Goal: Task Accomplishment & Management: Use online tool/utility

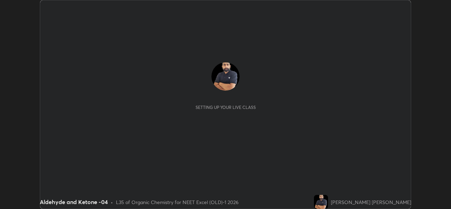
scroll to position [209, 450]
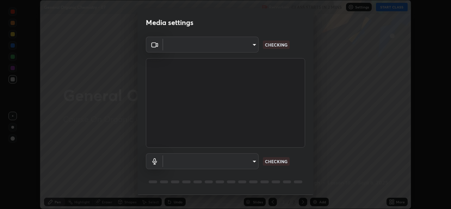
type input "05e0618f62b054dcc40553c7fbd7031c96524e68235480b96fb1515208e4dd7f"
click at [245, 161] on body "Erase all General Organic Chemistry - 07 Recording CLASS STARTS IN 2 MINS Setti…" at bounding box center [225, 104] width 451 height 209
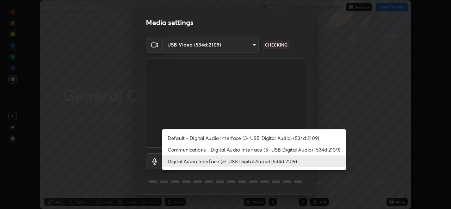
click at [237, 148] on li "Communications - Digital Audio Interface (3- USB Digital Audio) (534d:2109)" at bounding box center [254, 150] width 184 height 12
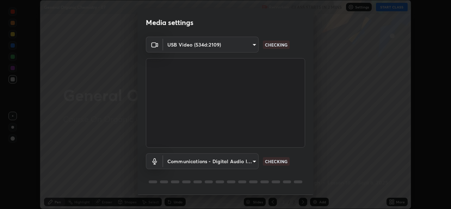
click at [233, 163] on li "Digital Audio Interface (3- USB Digital Audio) (534d:2109)" at bounding box center [231, 161] width 138 height 7
type input "9f550be56df35a7777e3246738e18588b2dd511c7d191a0186286be3b08ef4d4"
click at [221, 164] on body "Erase all General Organic Chemistry - 07 Recording CLASS STARTS IN 2 MINS Setti…" at bounding box center [225, 104] width 451 height 209
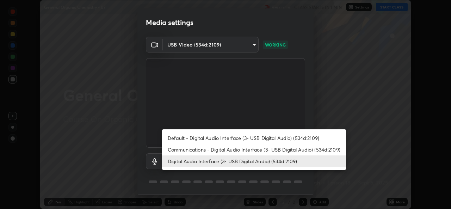
click at [290, 160] on li "Digital Audio Interface (3- USB Digital Audio) (534d:2109)" at bounding box center [254, 161] width 184 height 12
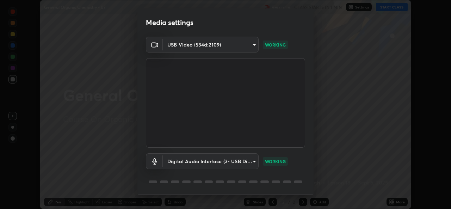
scroll to position [22, 0]
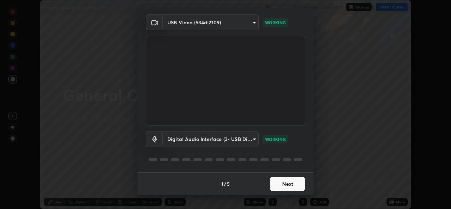
click at [283, 182] on button "Next" at bounding box center [287, 184] width 35 height 14
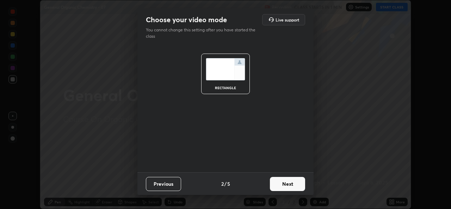
scroll to position [0, 0]
click at [287, 186] on button "Next" at bounding box center [287, 184] width 35 height 14
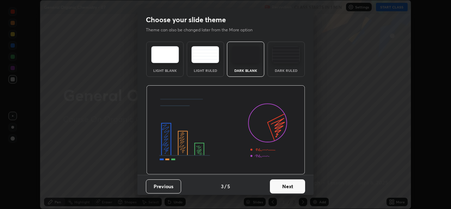
click at [289, 189] on button "Next" at bounding box center [287, 186] width 35 height 14
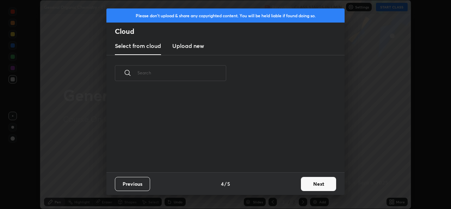
click at [286, 184] on div "Previous 4 / 5 Next" at bounding box center [225, 183] width 238 height 23
click at [316, 180] on button "Next" at bounding box center [318, 184] width 35 height 14
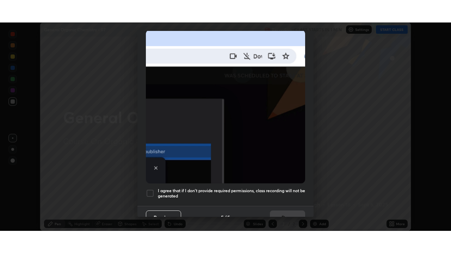
scroll to position [166, 0]
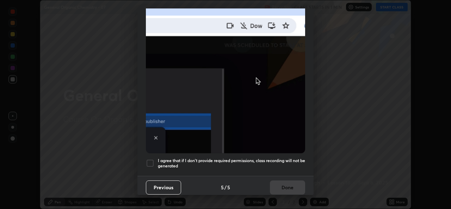
click at [151, 159] on div at bounding box center [150, 163] width 8 height 8
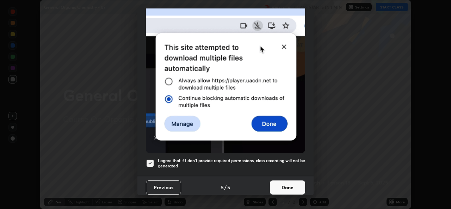
click at [287, 182] on button "Done" at bounding box center [287, 187] width 35 height 14
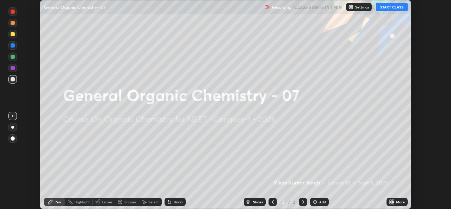
click at [393, 201] on icon at bounding box center [393, 201] width 2 height 2
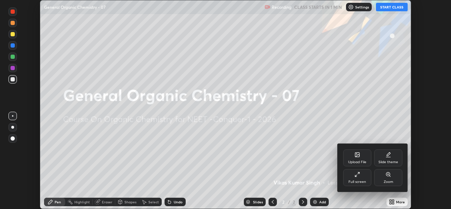
click at [365, 181] on div "Full screen" at bounding box center [357, 182] width 18 height 4
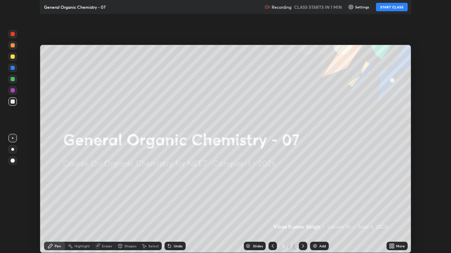
scroll to position [253, 451]
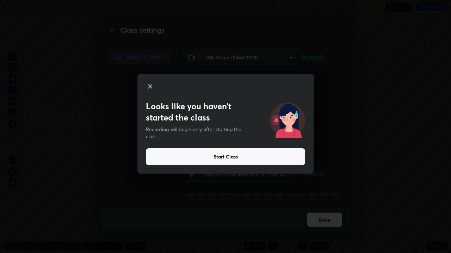
click at [269, 155] on button "Start Class" at bounding box center [225, 157] width 159 height 17
click at [271, 157] on button "Start Class" at bounding box center [225, 157] width 159 height 17
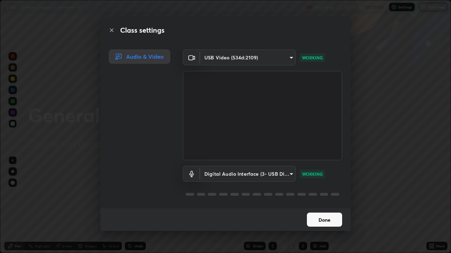
click at [319, 208] on button "Done" at bounding box center [324, 220] width 35 height 14
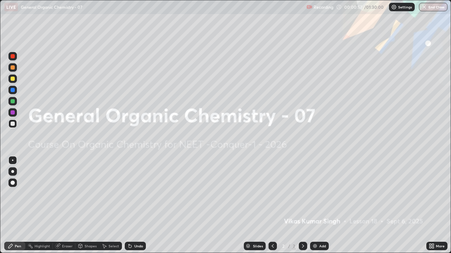
click at [301, 208] on div at bounding box center [303, 246] width 8 height 8
click at [324, 208] on div "Add" at bounding box center [322, 247] width 7 height 4
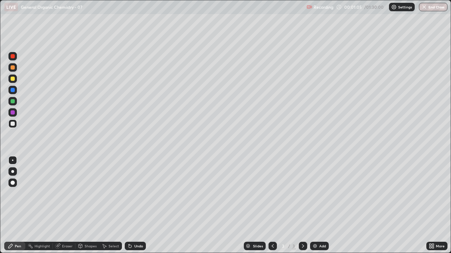
click at [13, 79] on div at bounding box center [13, 79] width 4 height 4
click at [14, 127] on div at bounding box center [12, 124] width 8 height 8
click at [15, 113] on div at bounding box center [12, 112] width 8 height 8
click at [135, 208] on div "Undo" at bounding box center [138, 247] width 9 height 4
click at [137, 208] on div "Undo" at bounding box center [135, 246] width 21 height 8
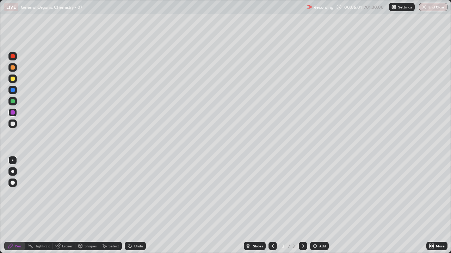
click at [324, 208] on div "Add" at bounding box center [322, 247] width 7 height 4
click at [17, 79] on div at bounding box center [12, 79] width 8 height 8
click at [13, 68] on div at bounding box center [13, 67] width 4 height 4
click at [16, 124] on div at bounding box center [12, 124] width 8 height 8
click at [15, 57] on div at bounding box center [12, 56] width 8 height 8
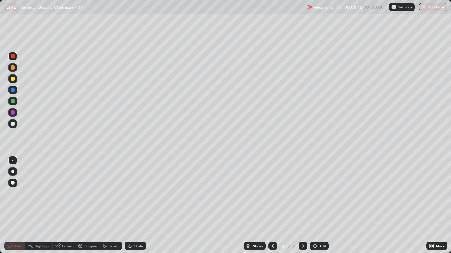
click at [14, 124] on div at bounding box center [13, 124] width 4 height 4
click at [13, 79] on div at bounding box center [13, 79] width 4 height 4
click at [323, 208] on div "Add" at bounding box center [319, 246] width 19 height 8
click at [17, 67] on div at bounding box center [12, 67] width 8 height 8
click at [13, 124] on div at bounding box center [13, 124] width 4 height 4
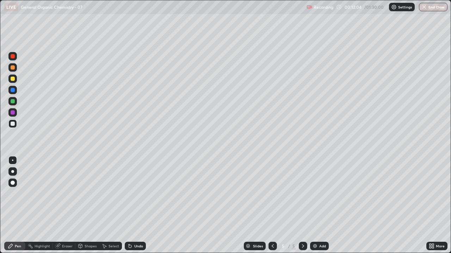
click at [138, 208] on div "Undo" at bounding box center [138, 247] width 9 height 4
click at [134, 208] on div "Undo" at bounding box center [135, 246] width 21 height 8
click at [17, 92] on div at bounding box center [12, 90] width 8 height 8
click at [11, 125] on div at bounding box center [13, 124] width 4 height 4
click at [14, 125] on div at bounding box center [13, 124] width 4 height 4
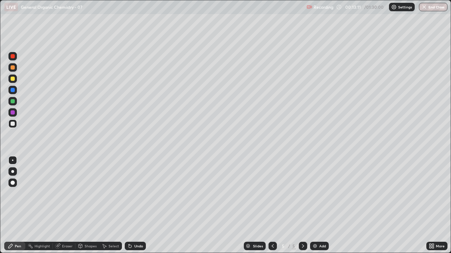
click at [15, 114] on div at bounding box center [12, 112] width 8 height 8
click at [318, 208] on div "Add" at bounding box center [319, 246] width 19 height 8
click at [14, 79] on div at bounding box center [13, 79] width 4 height 4
click at [14, 68] on div at bounding box center [13, 67] width 4 height 4
click at [13, 124] on div at bounding box center [13, 124] width 4 height 4
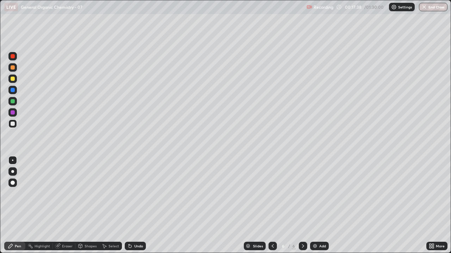
click at [321, 208] on div "Add" at bounding box center [322, 247] width 7 height 4
click at [15, 68] on div at bounding box center [12, 67] width 8 height 8
click at [14, 114] on div at bounding box center [13, 113] width 4 height 4
click at [13, 68] on div at bounding box center [13, 67] width 4 height 4
click at [14, 126] on div at bounding box center [12, 124] width 8 height 8
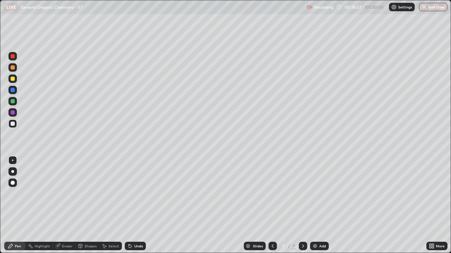
click at [13, 101] on div at bounding box center [13, 101] width 4 height 4
click at [16, 126] on div at bounding box center [12, 124] width 8 height 8
click at [136, 208] on div "Undo" at bounding box center [135, 246] width 21 height 8
click at [134, 208] on div "Undo" at bounding box center [138, 247] width 9 height 4
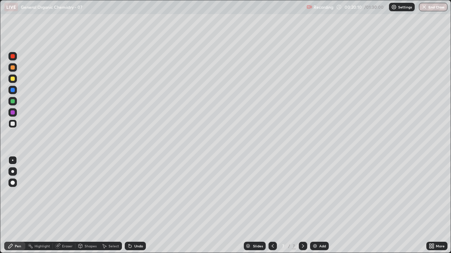
click at [134, 208] on div "Undo" at bounding box center [138, 247] width 9 height 4
click at [143, 208] on div "Undo" at bounding box center [135, 246] width 21 height 8
click at [141, 208] on div "Undo" at bounding box center [138, 247] width 9 height 4
click at [140, 208] on div "Undo" at bounding box center [138, 247] width 9 height 4
click at [137, 208] on div "Undo" at bounding box center [138, 247] width 9 height 4
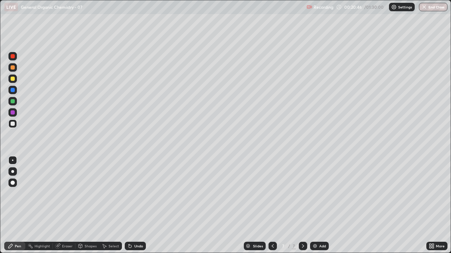
click at [137, 208] on div "Undo" at bounding box center [138, 247] width 9 height 4
click at [135, 208] on div "Undo" at bounding box center [138, 247] width 9 height 4
click at [136, 208] on div "Undo" at bounding box center [135, 246] width 21 height 8
click at [303, 208] on icon at bounding box center [303, 247] width 6 height 6
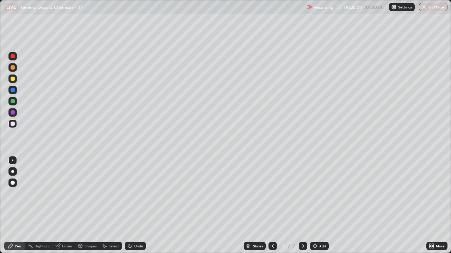
click at [324, 208] on div "Add" at bounding box center [322, 247] width 7 height 4
click at [14, 79] on div at bounding box center [13, 79] width 4 height 4
click at [13, 124] on div at bounding box center [13, 124] width 4 height 4
click at [134, 208] on div "Undo" at bounding box center [134, 246] width 24 height 14
click at [136, 208] on div "Undo" at bounding box center [138, 247] width 9 height 4
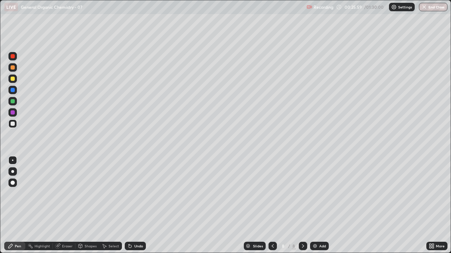
click at [131, 208] on icon at bounding box center [130, 247] width 6 height 6
click at [321, 208] on div "Add" at bounding box center [322, 247] width 7 height 4
click at [15, 79] on div at bounding box center [12, 79] width 8 height 8
click at [15, 125] on div at bounding box center [12, 124] width 8 height 8
click at [132, 208] on div "Undo" at bounding box center [135, 246] width 21 height 8
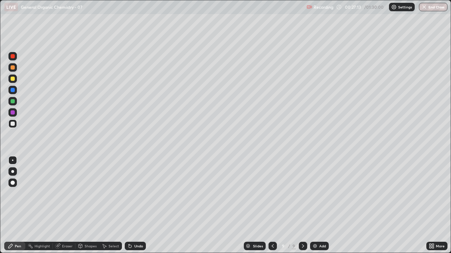
click at [13, 90] on div at bounding box center [13, 90] width 4 height 4
click at [325, 208] on div "Add" at bounding box center [322, 247] width 7 height 4
click at [15, 124] on div at bounding box center [12, 124] width 8 height 8
click at [271, 208] on icon at bounding box center [272, 247] width 6 height 6
click at [302, 208] on icon at bounding box center [303, 247] width 6 height 6
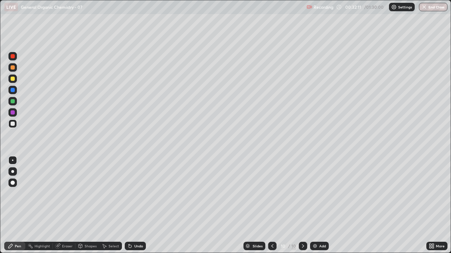
click at [136, 208] on div "Undo" at bounding box center [134, 246] width 24 height 14
click at [136, 208] on div "Undo" at bounding box center [135, 246] width 21 height 8
click at [138, 208] on div "Undo" at bounding box center [134, 246] width 24 height 14
click at [16, 57] on div at bounding box center [12, 56] width 8 height 8
